Goal: Go to known website: Access a specific website the user already knows

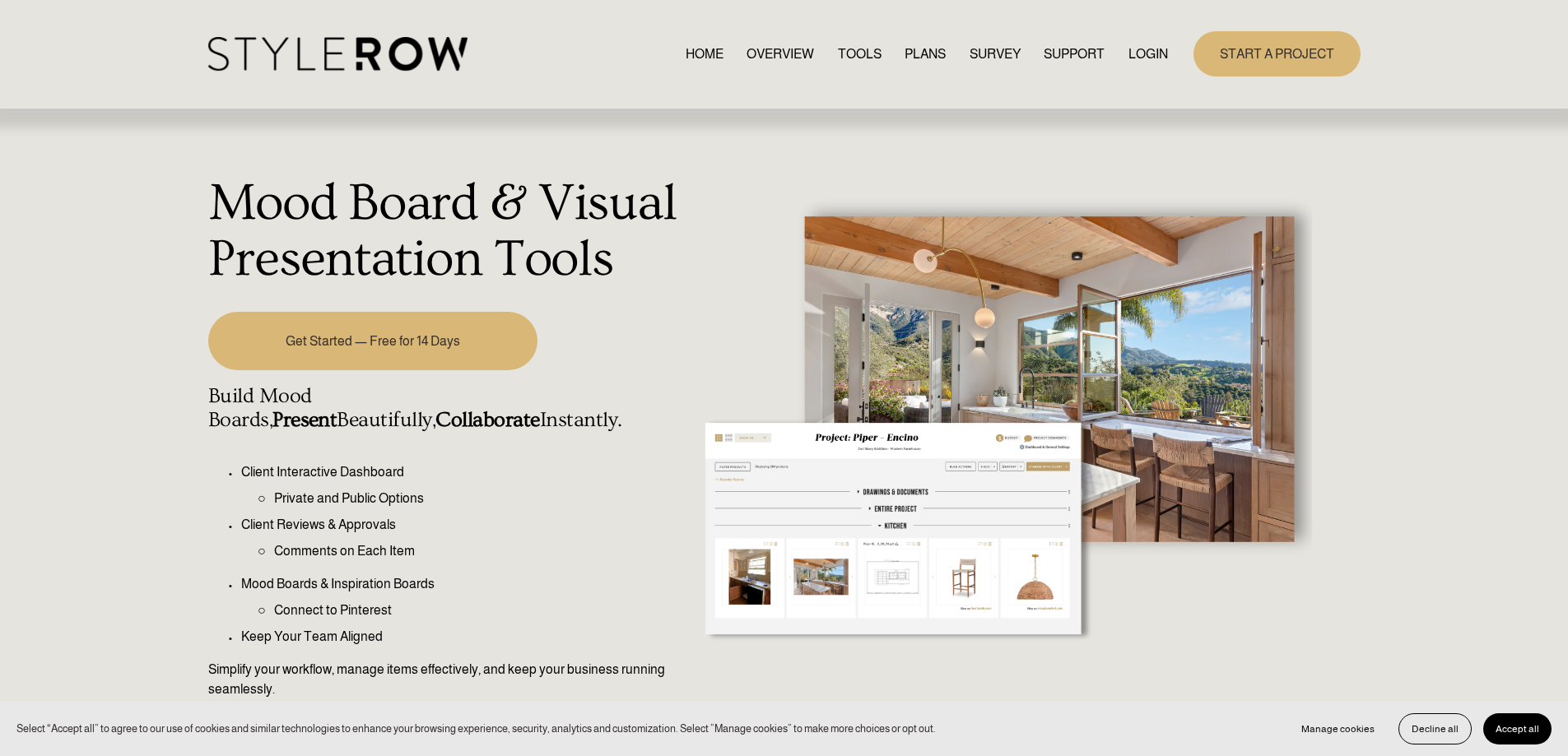
click at [1133, 58] on link "LOGIN" at bounding box center [1147, 54] width 39 height 22
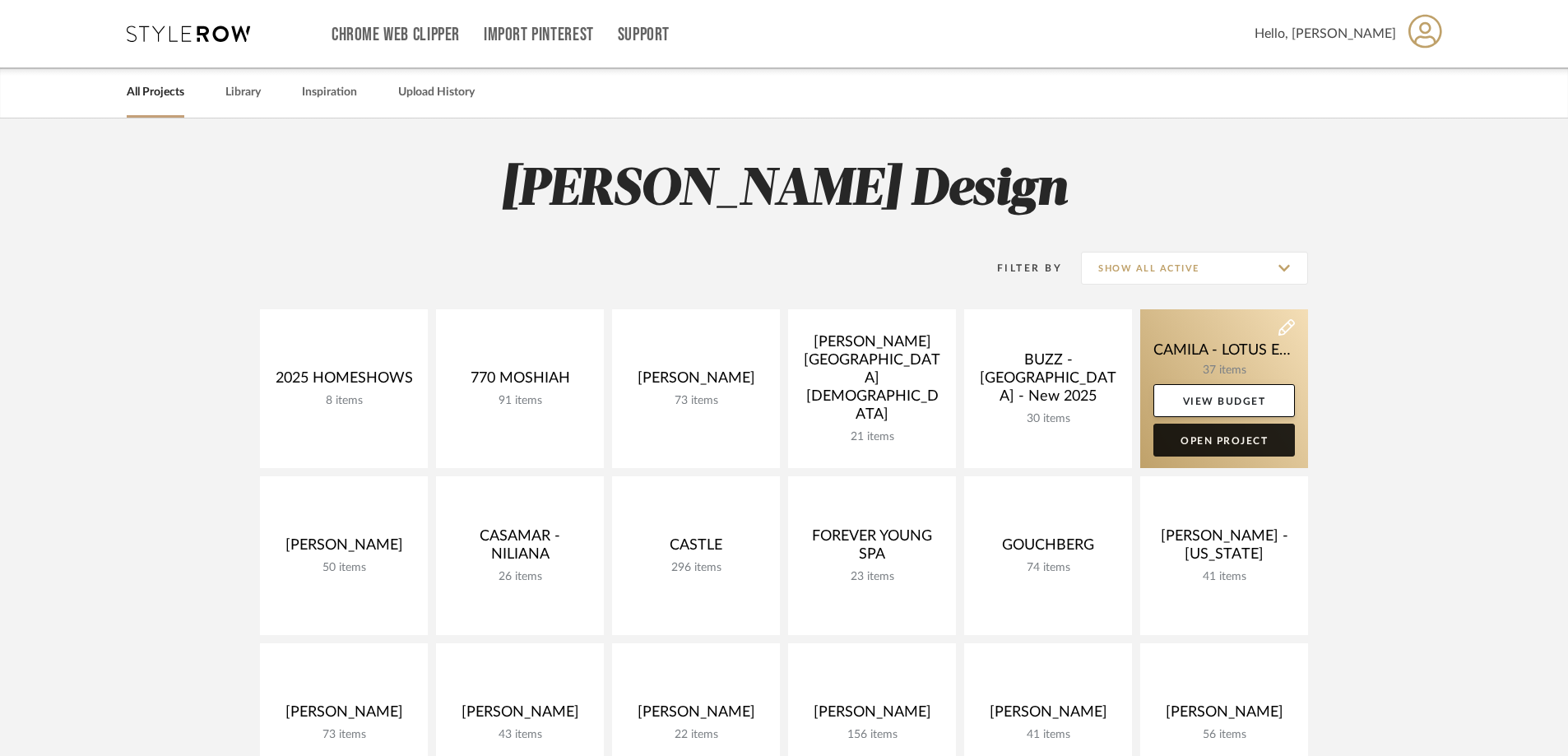
click at [1222, 439] on link "Open Project" at bounding box center [1224, 440] width 141 height 33
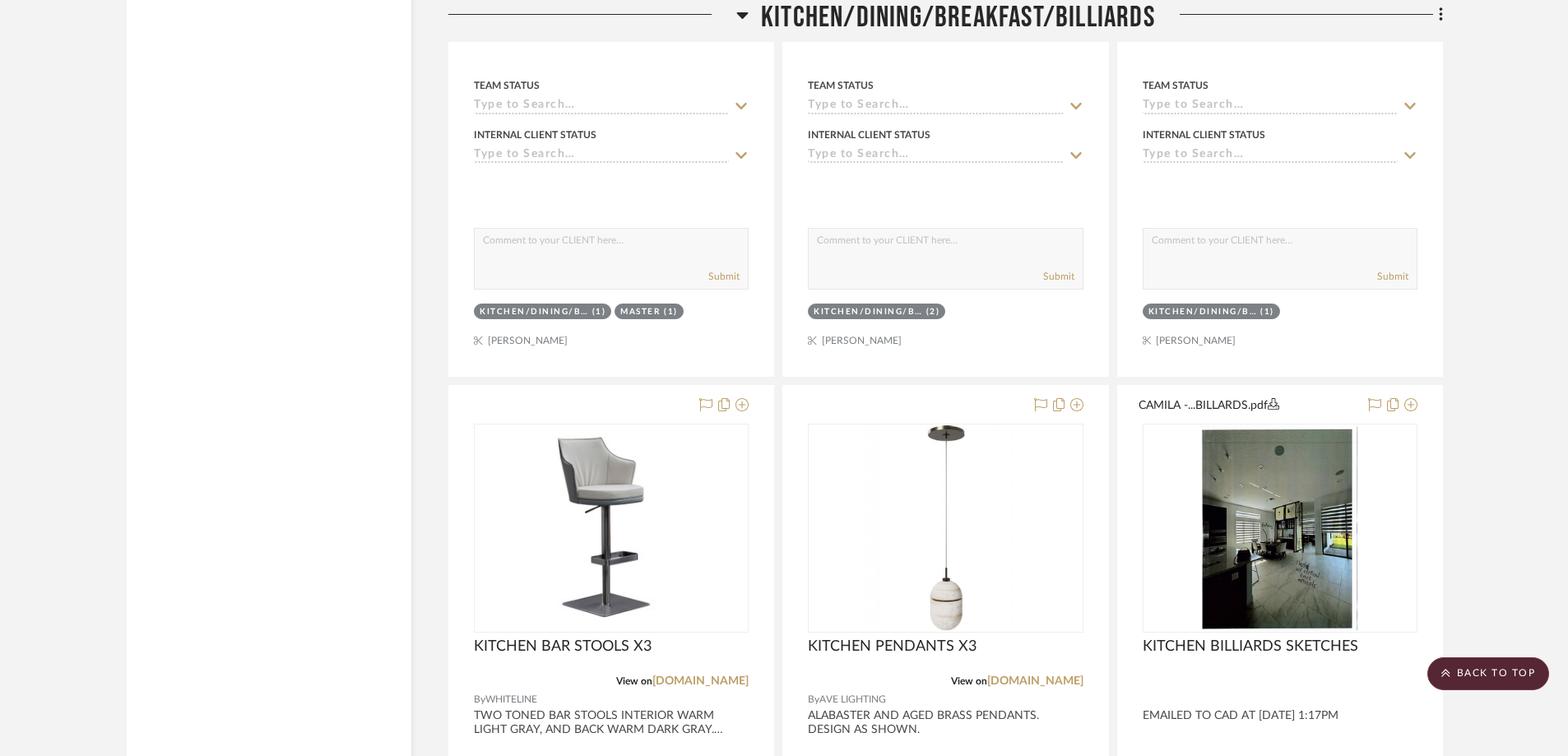
scroll to position [3171, 0]
